Goal: Task Accomplishment & Management: Manage account settings

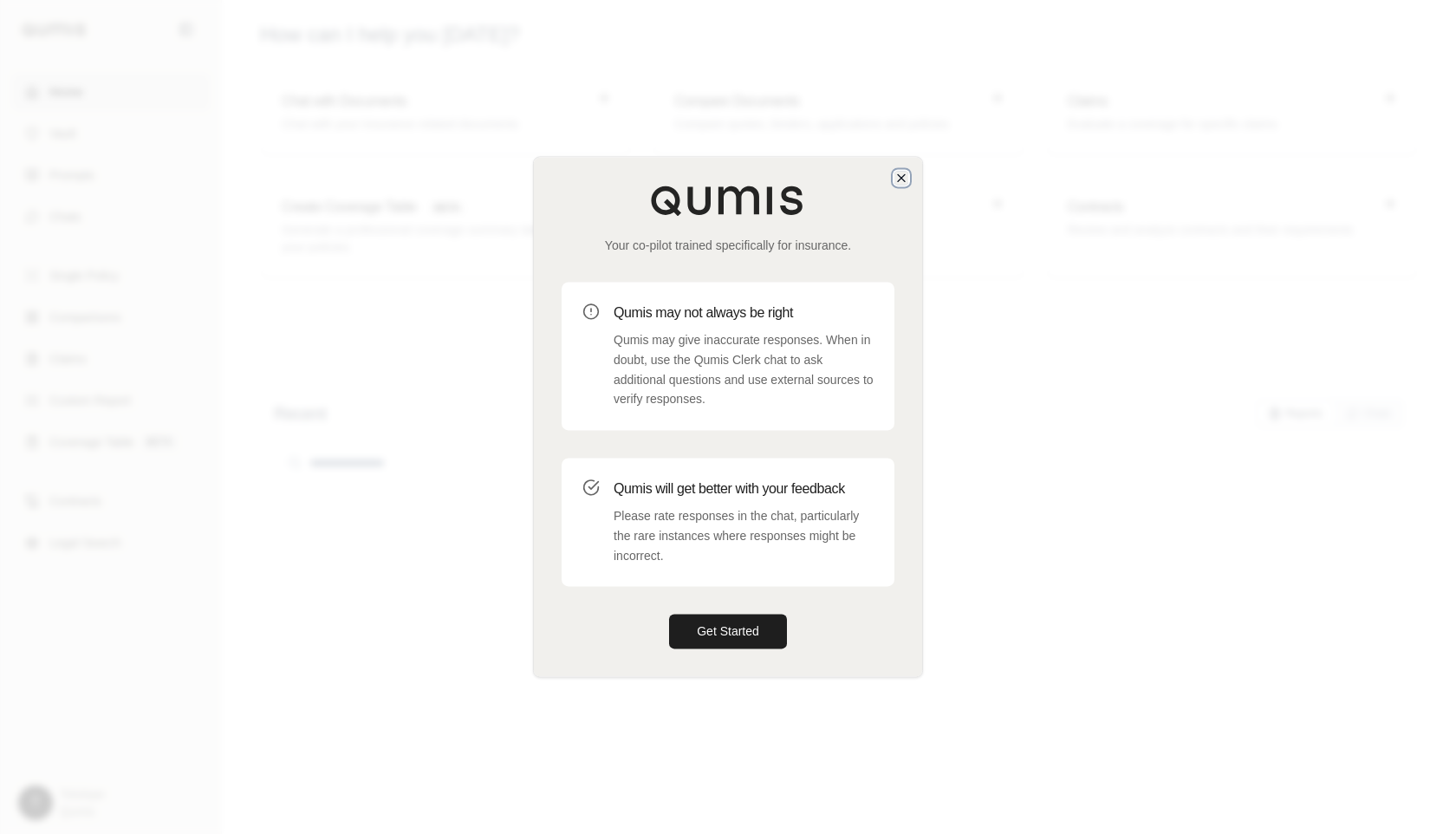
click at [896, 178] on icon "button" at bounding box center [901, 177] width 14 height 14
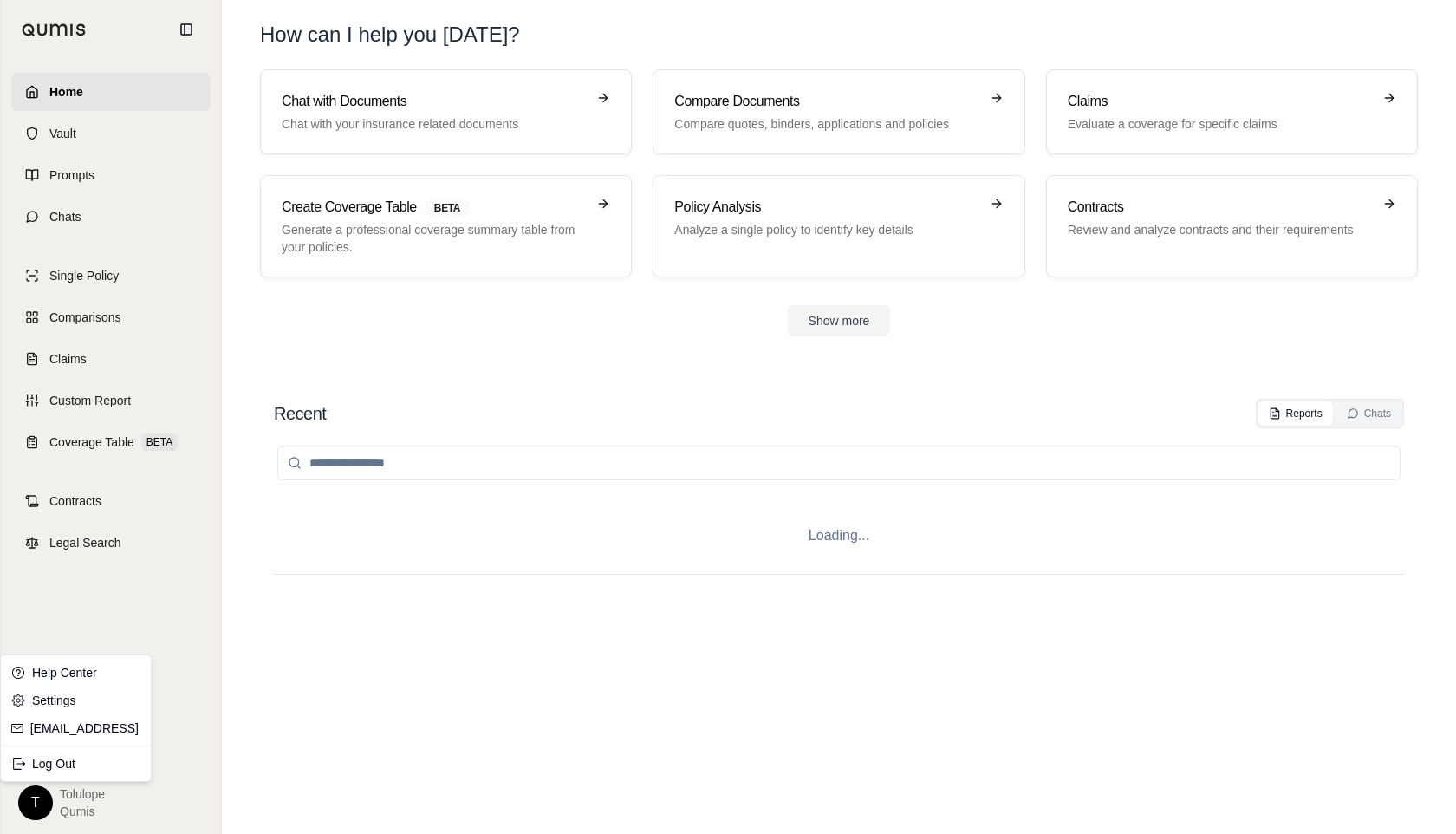
click at [33, 809] on html "Home Vault Prompts Chats Single Policy Comparisons Claims Custom Report Coverag…" at bounding box center [728, 417] width 1456 height 834
click at [83, 761] on div "Log Out" at bounding box center [76, 763] width 143 height 28
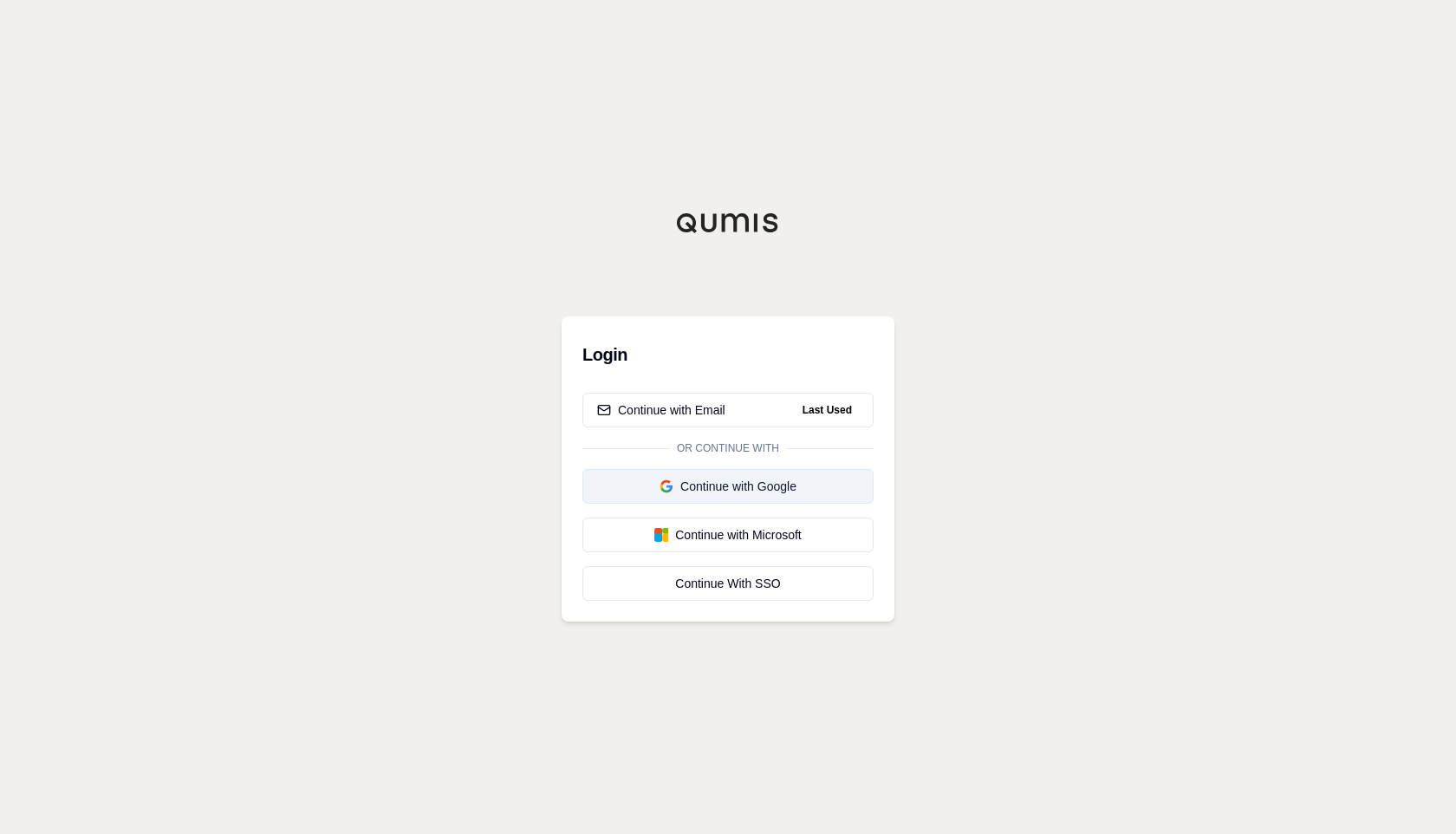
click at [737, 491] on div "Continue with Google" at bounding box center [728, 486] width 262 height 17
